Goal: Transaction & Acquisition: Purchase product/service

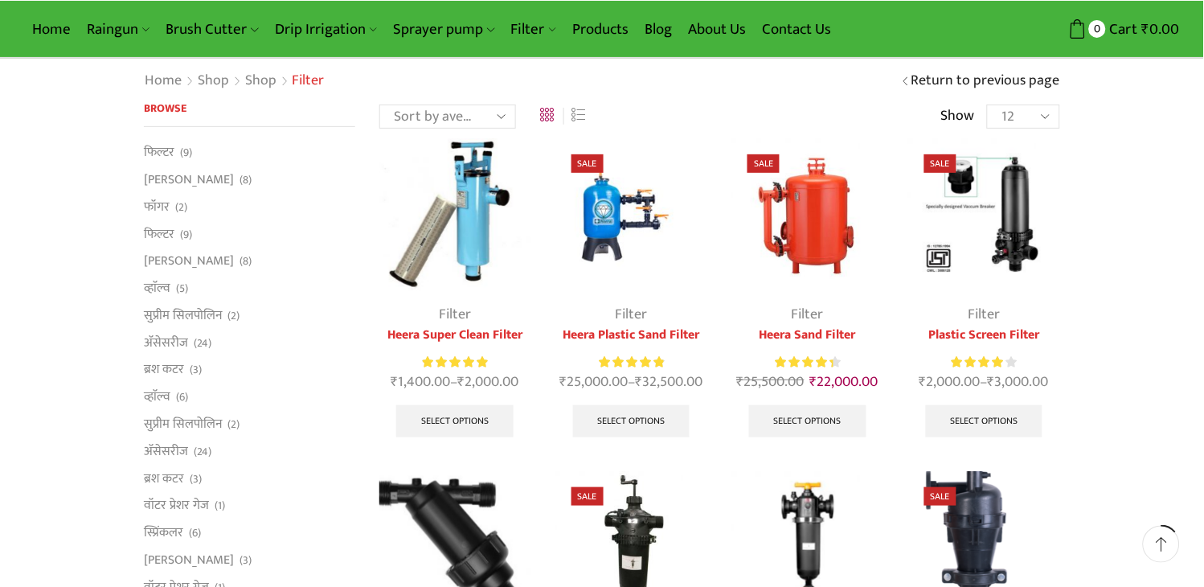
scroll to position [178, 0]
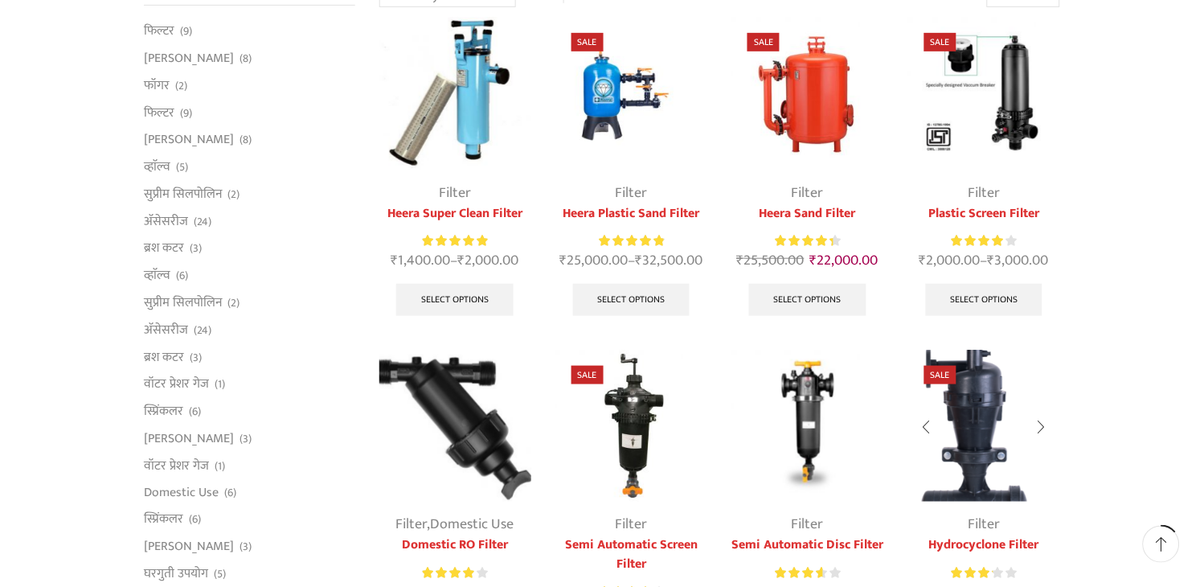
click at [957, 412] on img at bounding box center [984, 426] width 152 height 152
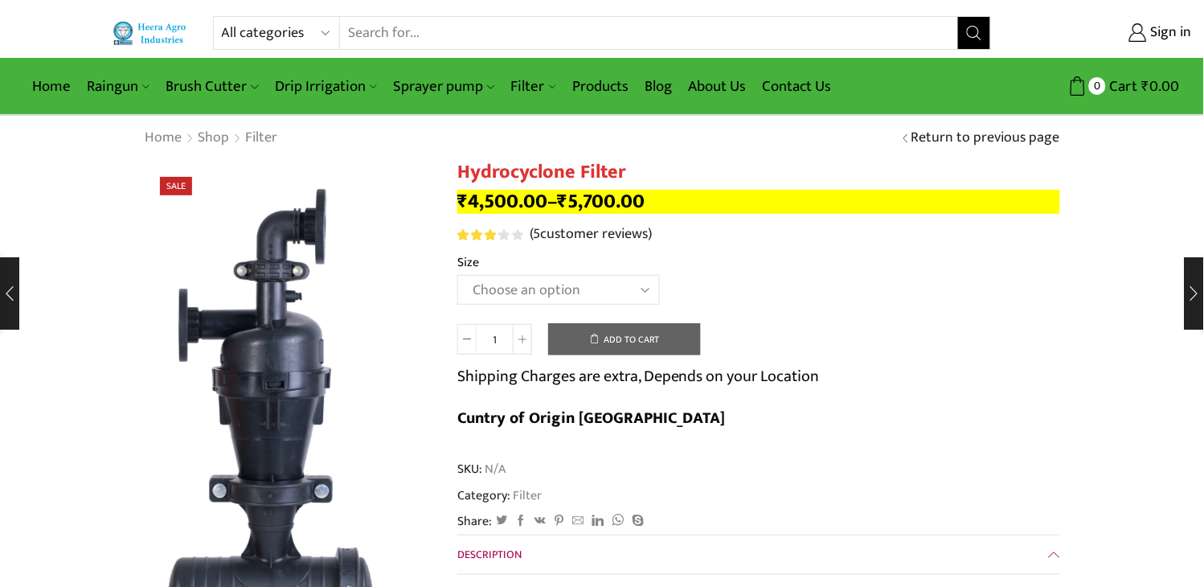
click at [536, 169] on h1 "Hydrocyclone Filter" at bounding box center [758, 172] width 603 height 23
copy div "Hydrocyclone Filter"
click at [640, 292] on select "Choose an option 2" Hydrocyclone Filter 2.5" Hydrocyclone Filter 3" Hydrocyclon…" at bounding box center [558, 290] width 203 height 30
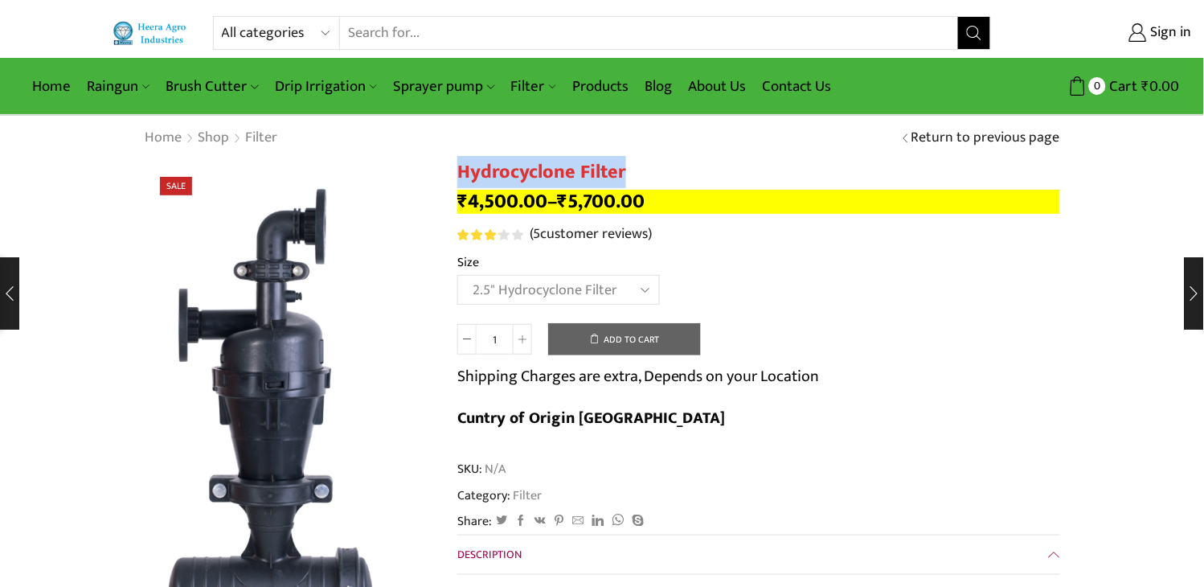
click at [457, 276] on select "Choose an option 2" Hydrocyclone Filter 2.5" Hydrocyclone Filter 3" Hydrocyclon…" at bounding box center [558, 290] width 203 height 30
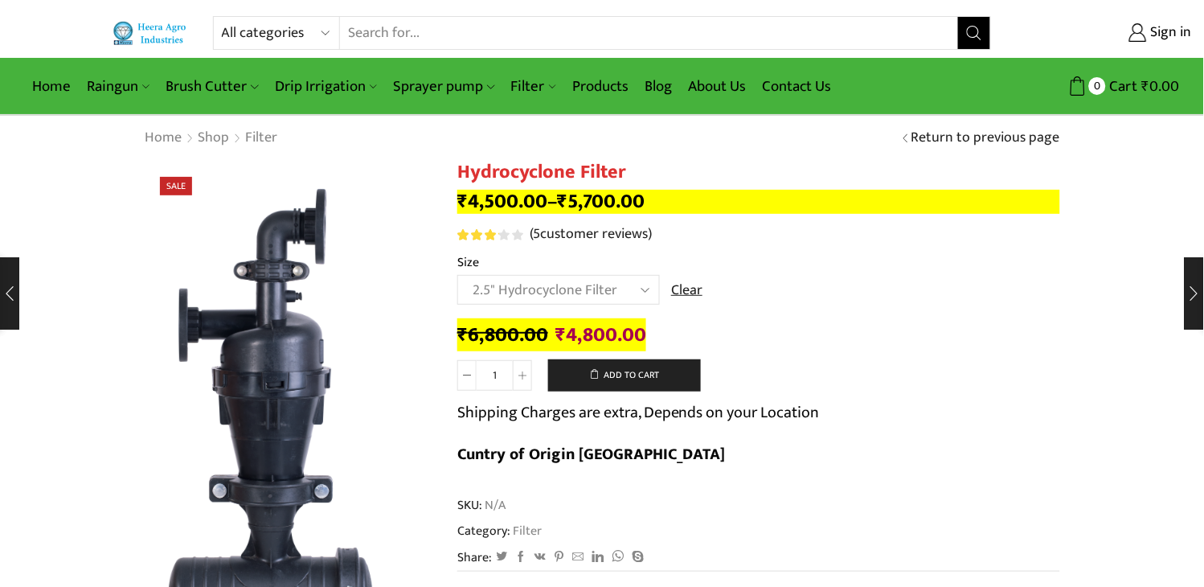
click at [595, 338] on bdi "₹ 4,800.00" at bounding box center [601, 334] width 91 height 33
copy span "4,800.00 Current"
click at [624, 286] on select "Choose an option 2" Hydrocyclone Filter 2.5" Hydrocyclone Filter 3" Hydrocyclon…" at bounding box center [558, 290] width 203 height 30
select select "3" Hydrocyclone Filter"
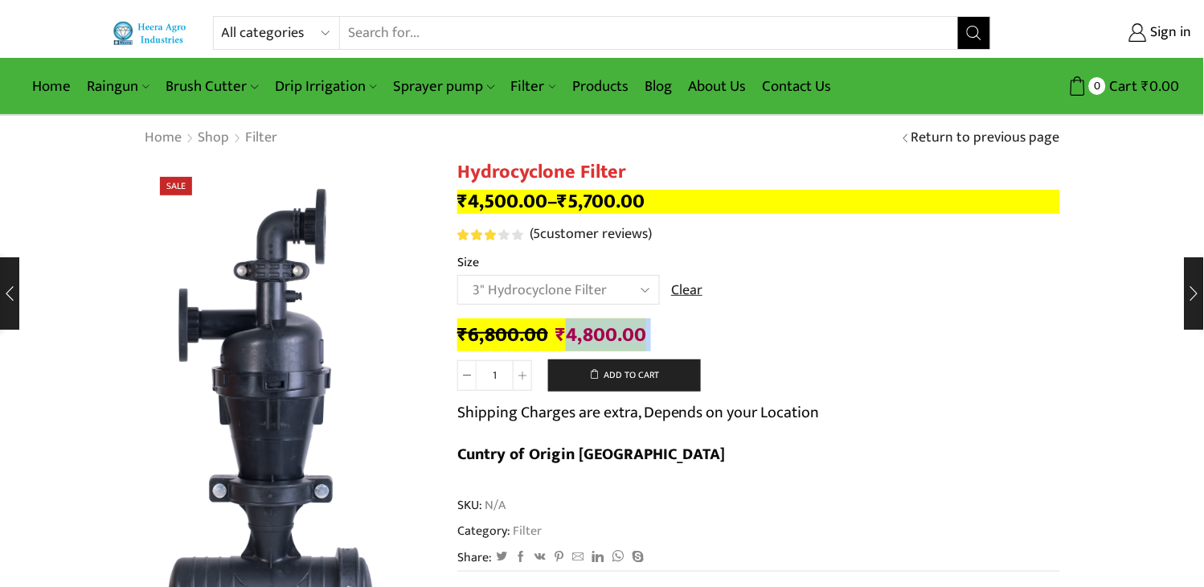
click at [457, 276] on select "Choose an option 2" Hydrocyclone Filter 2.5" Hydrocyclone Filter 3" Hydrocyclon…" at bounding box center [558, 290] width 203 height 30
click at [584, 336] on bdi "₹ 5,700.00" at bounding box center [598, 334] width 88 height 33
copy span "5,700.00 Current"
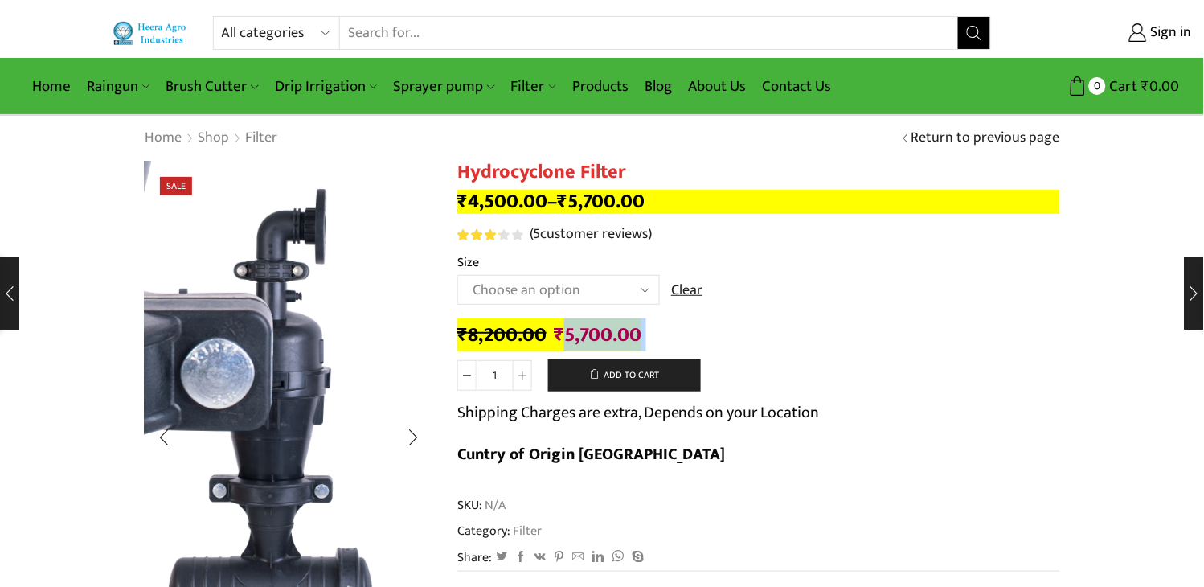
click at [348, 431] on img "1 / 4" at bounding box center [50, 83] width 1453 height 2736
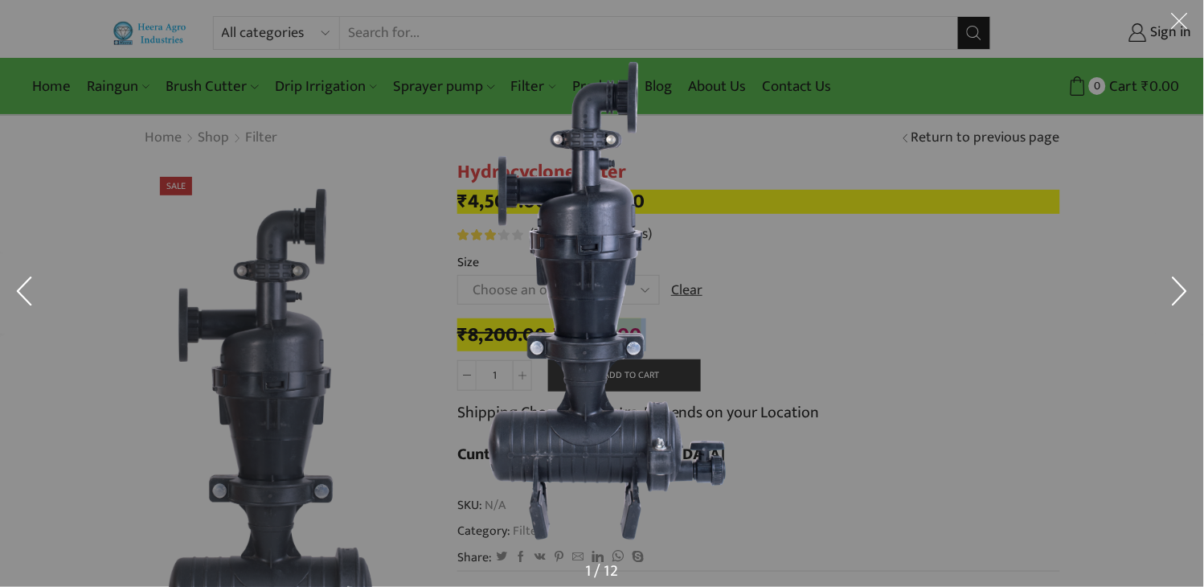
click at [339, 390] on div at bounding box center [602, 293] width 1204 height 587
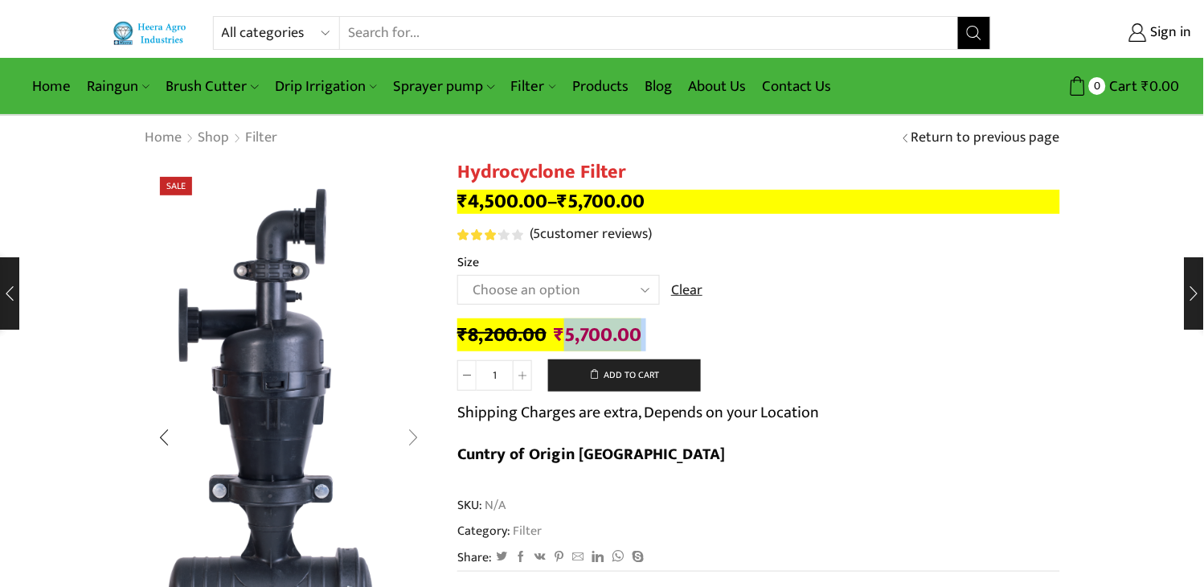
click at [411, 437] on div "Next slide" at bounding box center [413, 437] width 40 height 40
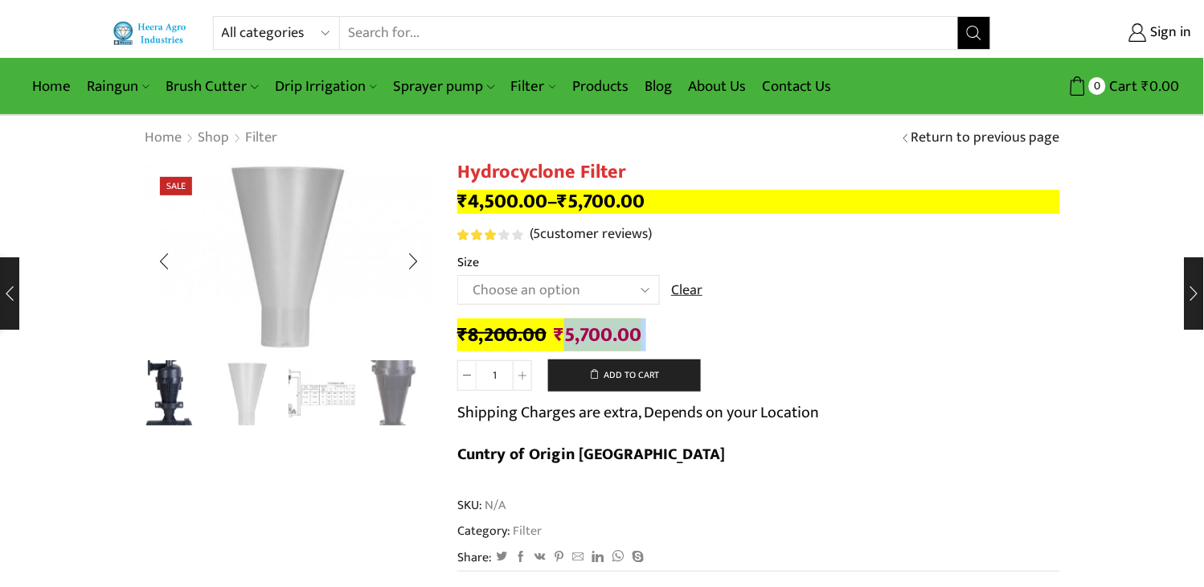
click at [394, 391] on img "4 / 4" at bounding box center [396, 392] width 67 height 67
